Goal: Navigation & Orientation: Find specific page/section

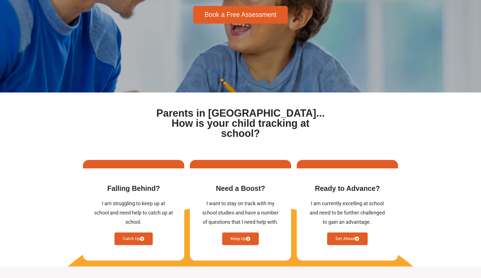
scroll to position [134, 0]
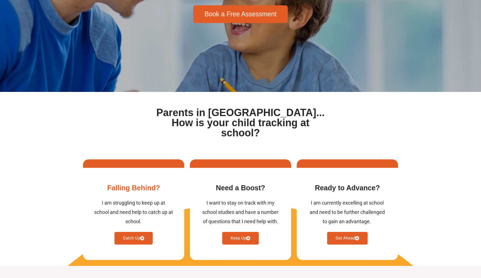
click at [128, 232] on link "Catch Up" at bounding box center [133, 238] width 38 height 13
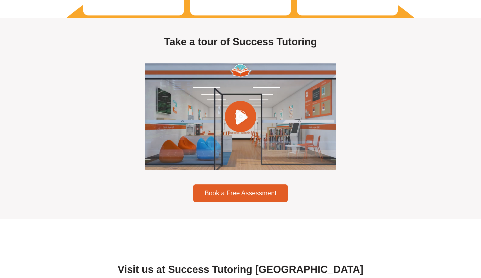
scroll to position [1591, 0]
click at [200, 113] on div at bounding box center [240, 117] width 191 height 108
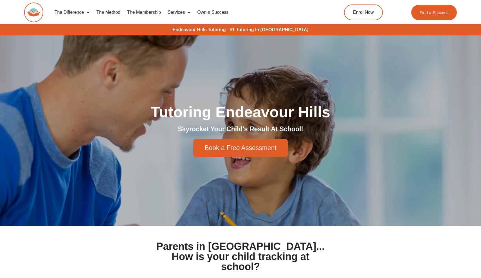
scroll to position [0, 0]
click at [176, 13] on link "Services" at bounding box center [179, 12] width 30 height 13
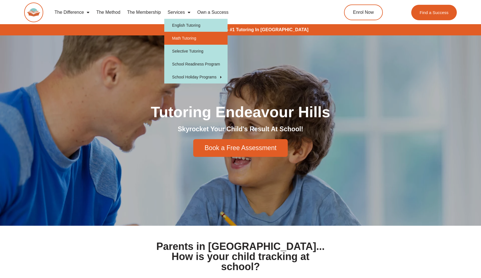
click at [175, 40] on link "Math Tutoring" at bounding box center [195, 38] width 63 height 13
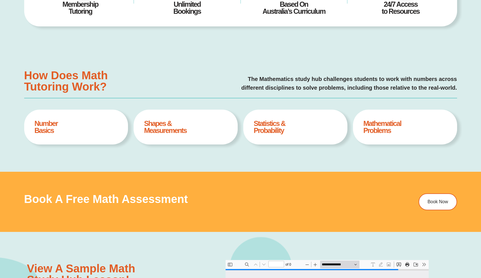
type input "*"
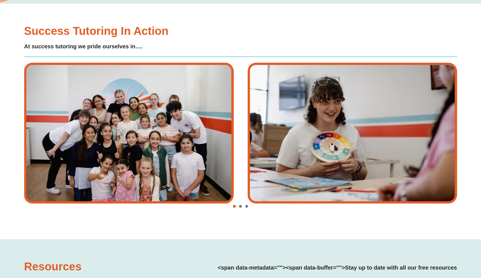
scroll to position [1035, 0]
click at [450, 112] on img "2 / 3" at bounding box center [351, 133] width 209 height 141
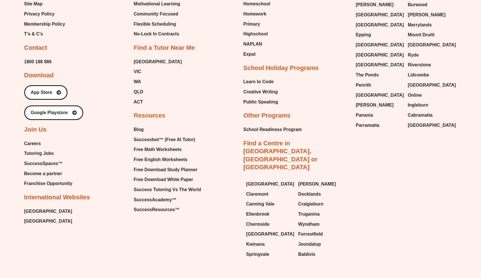
scroll to position [2091, 0]
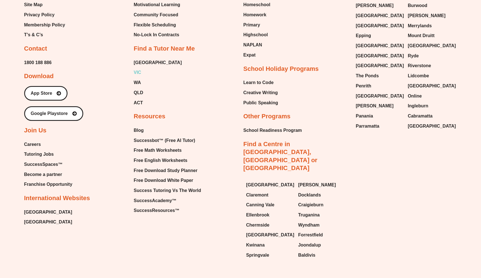
click at [140, 69] on span "VIC" at bounding box center [138, 72] width 8 height 8
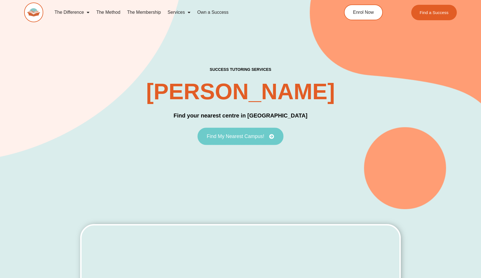
click at [240, 139] on span "Find My Nearest Campus!" at bounding box center [235, 136] width 57 height 5
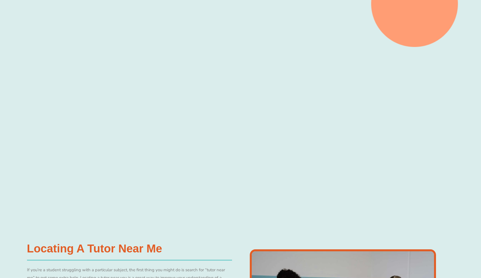
scroll to position [176, 0]
